Goal: Task Accomplishment & Management: Use online tool/utility

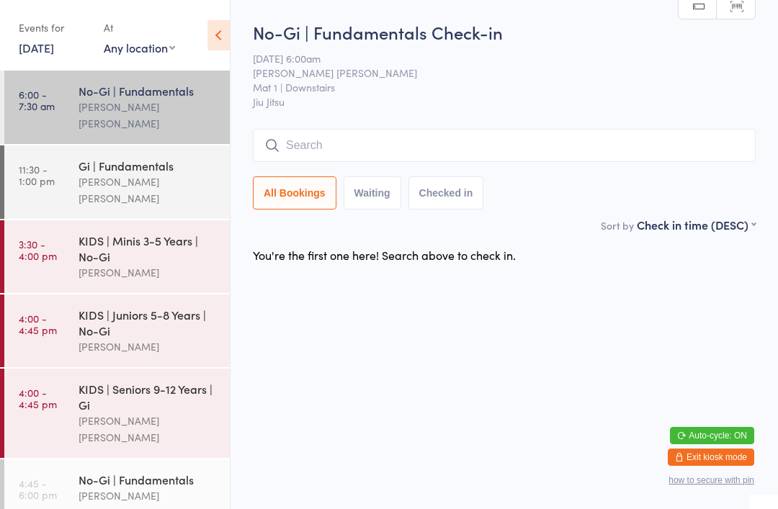
click at [397, 147] on input "search" at bounding box center [504, 145] width 503 height 33
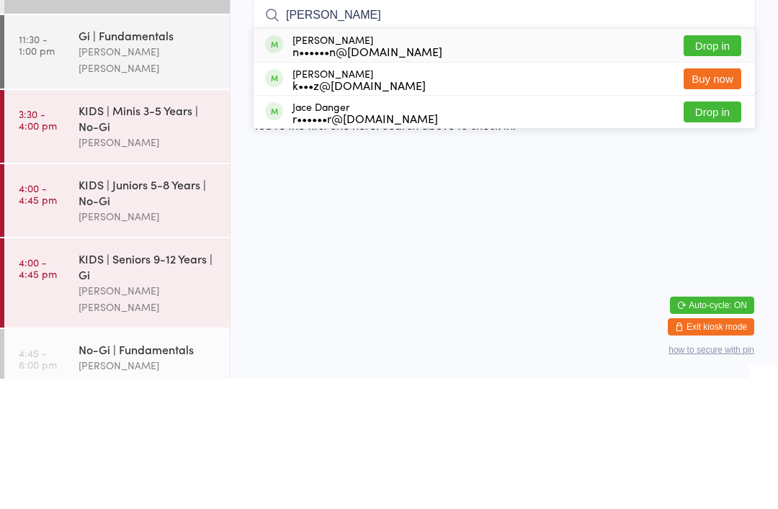
type input "[PERSON_NAME]"
click at [717, 166] on button "Drop in" at bounding box center [712, 176] width 58 height 21
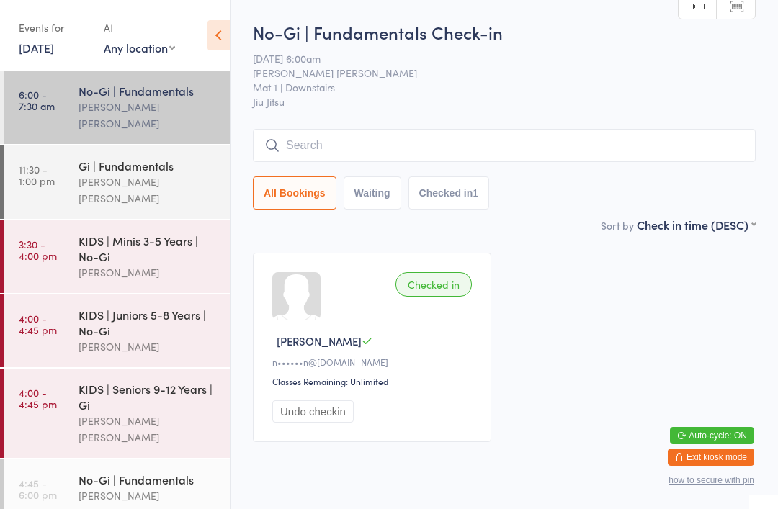
click at [659, 151] on input "search" at bounding box center [504, 145] width 503 height 33
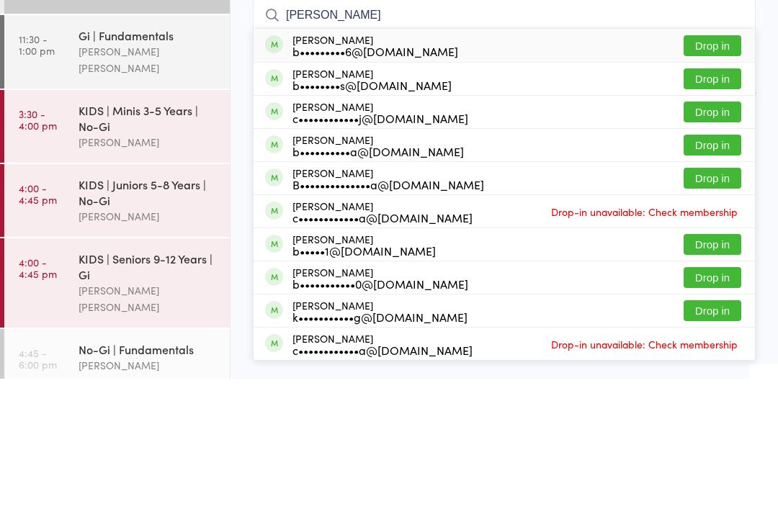
type input "[PERSON_NAME]"
click at [719, 232] on button "Drop in" at bounding box center [712, 242] width 58 height 21
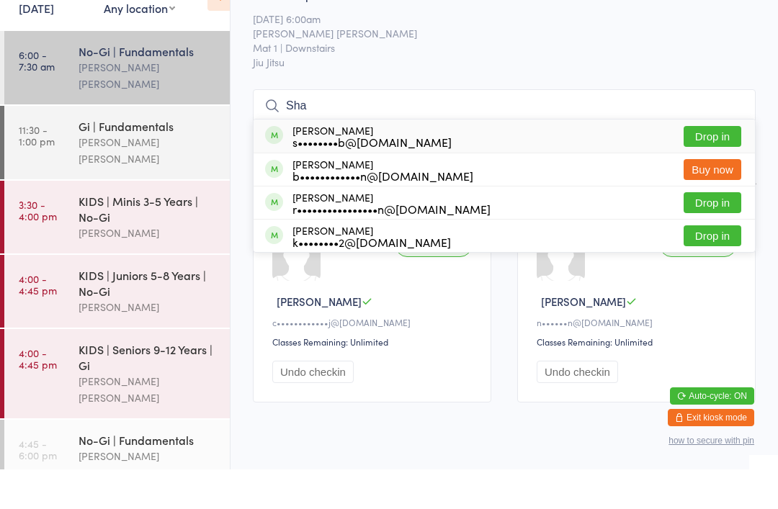
type input "Sha"
click at [714, 232] on button "Drop in" at bounding box center [712, 242] width 58 height 21
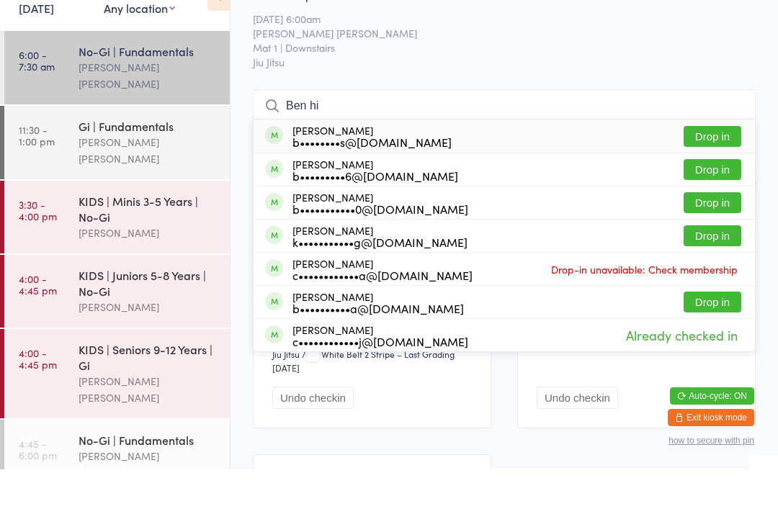
type input "Ben hi"
click at [704, 166] on button "Drop in" at bounding box center [712, 176] width 58 height 21
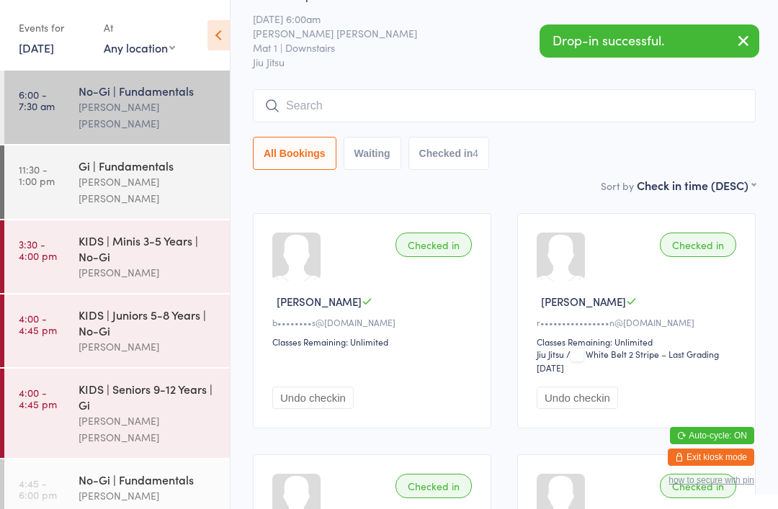
click at [674, 122] on input "search" at bounding box center [504, 105] width 503 height 33
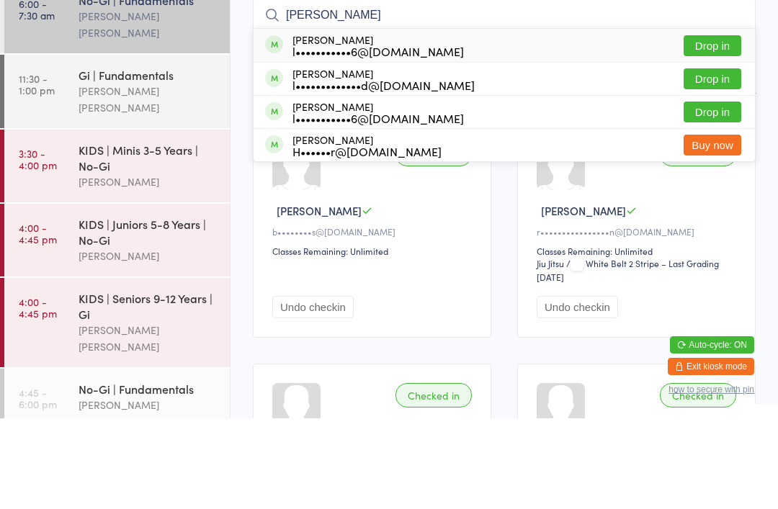
type input "[PERSON_NAME]"
click at [709, 126] on button "Drop in" at bounding box center [712, 136] width 58 height 21
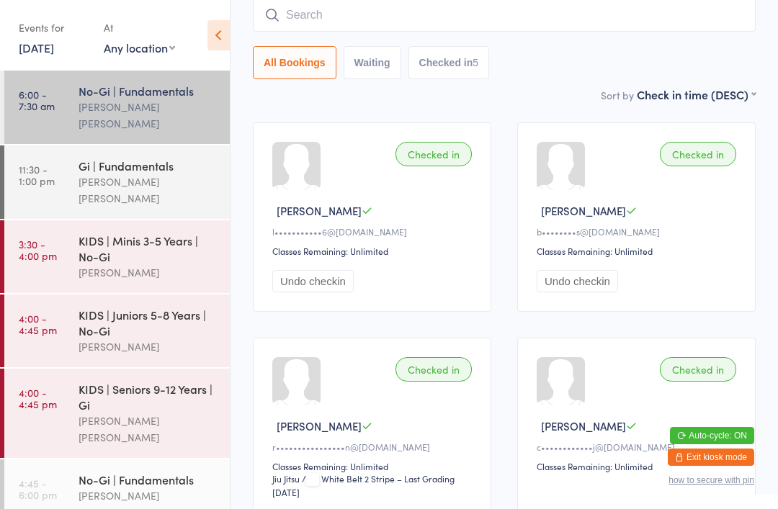
click at [621, 29] on input "search" at bounding box center [504, 15] width 503 height 33
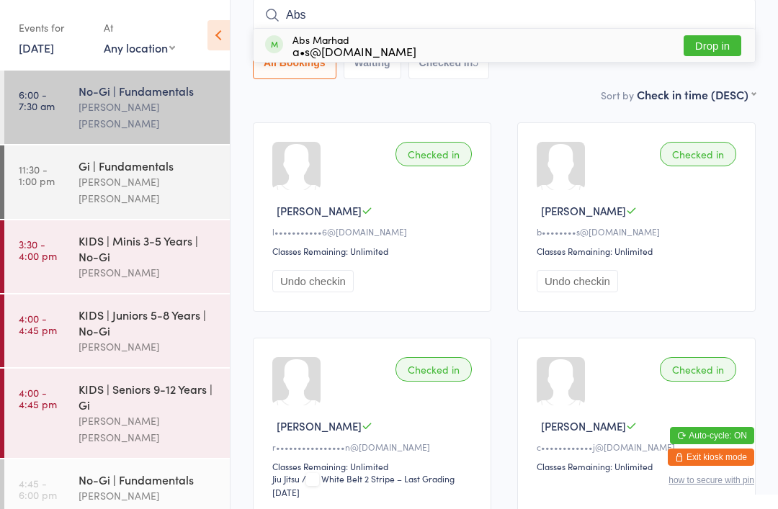
type input "Abs"
click at [507, 45] on div "Abs Marhad a•s@[DOMAIN_NAME] Drop in" at bounding box center [503, 45] width 501 height 33
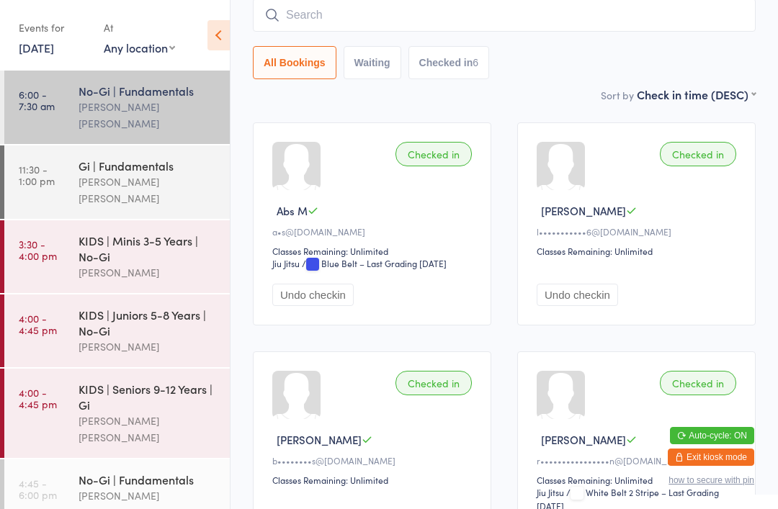
click at [334, 17] on input "search" at bounding box center [504, 15] width 503 height 33
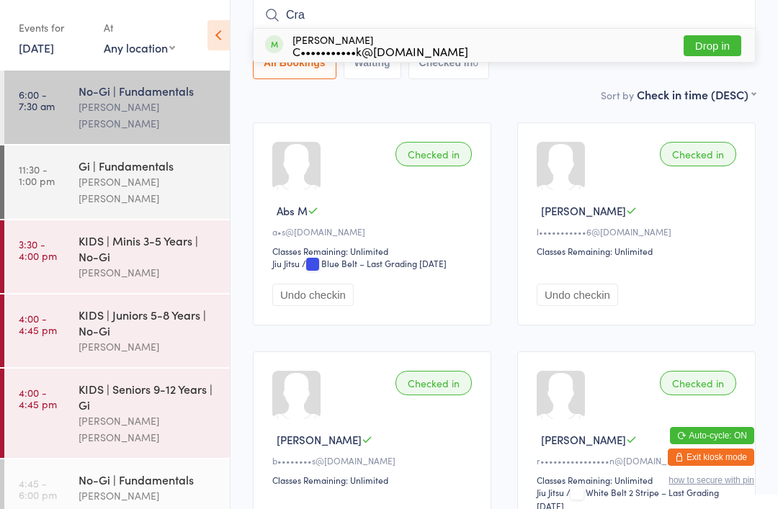
type input "Cra"
click at [717, 40] on button "Drop in" at bounding box center [712, 45] width 58 height 21
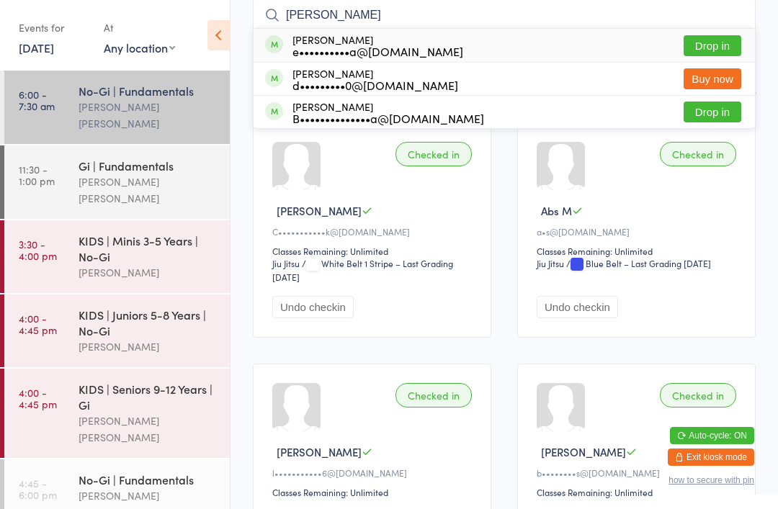
type input "[PERSON_NAME]"
click at [707, 52] on button "Drop in" at bounding box center [712, 45] width 58 height 21
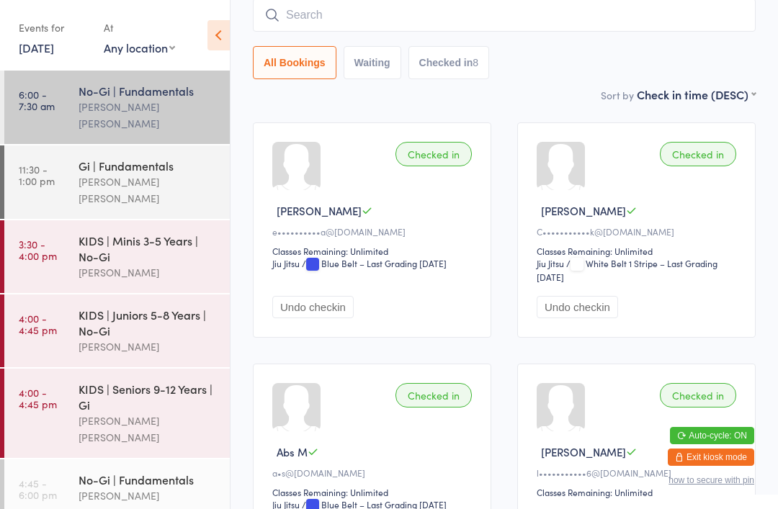
click at [554, 17] on input "search" at bounding box center [504, 15] width 503 height 33
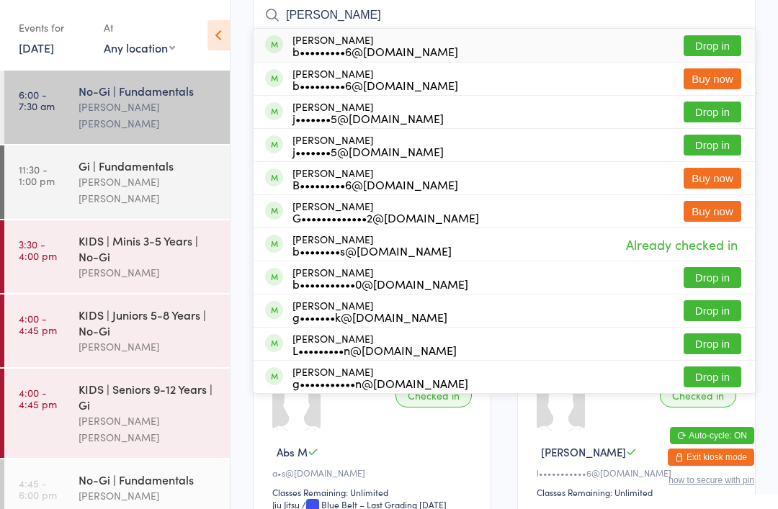
type input "[PERSON_NAME]"
click at [718, 46] on button "Drop in" at bounding box center [712, 45] width 58 height 21
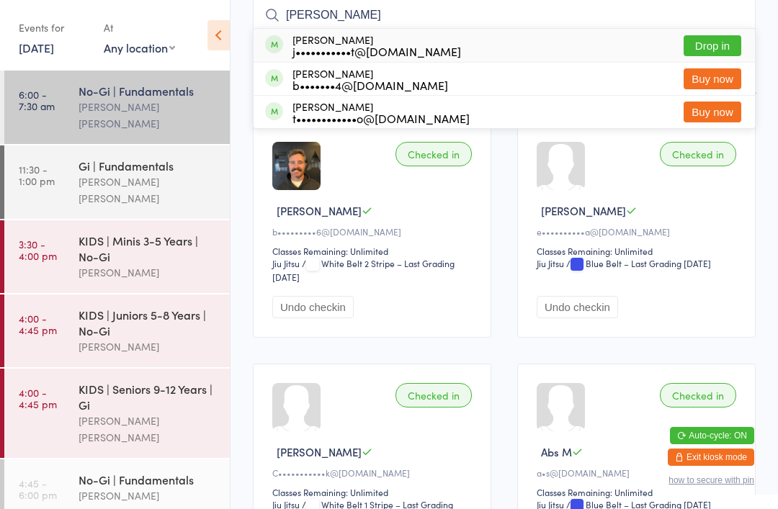
type input "[PERSON_NAME]"
click at [706, 40] on button "Drop in" at bounding box center [712, 45] width 58 height 21
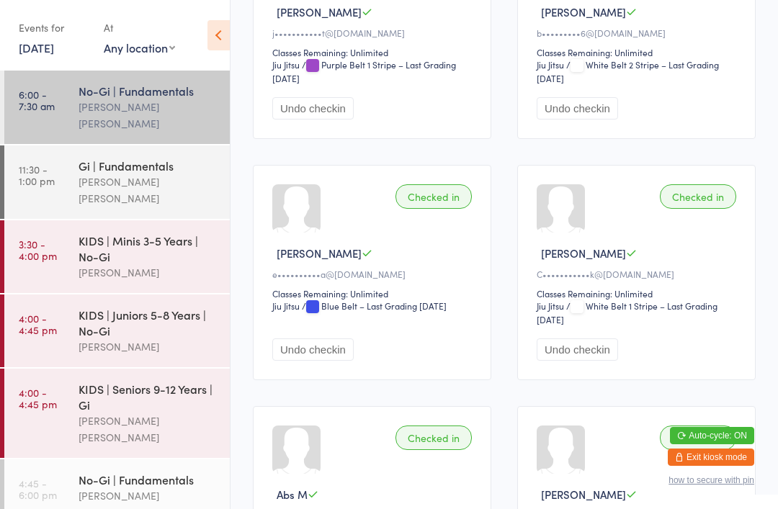
scroll to position [0, 0]
